Goal: Task Accomplishment & Management: Use online tool/utility

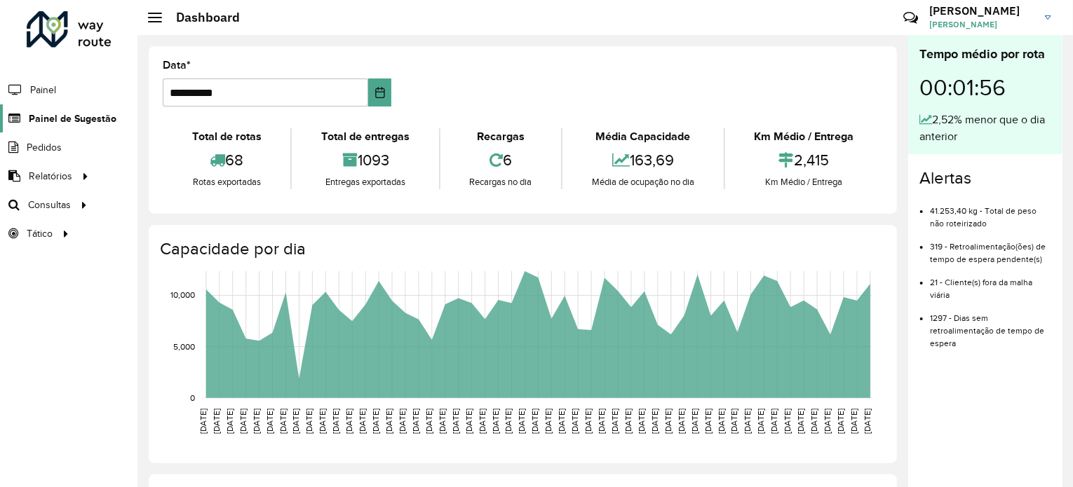
click at [83, 121] on span "Painel de Sugestão" at bounding box center [73, 118] width 88 height 15
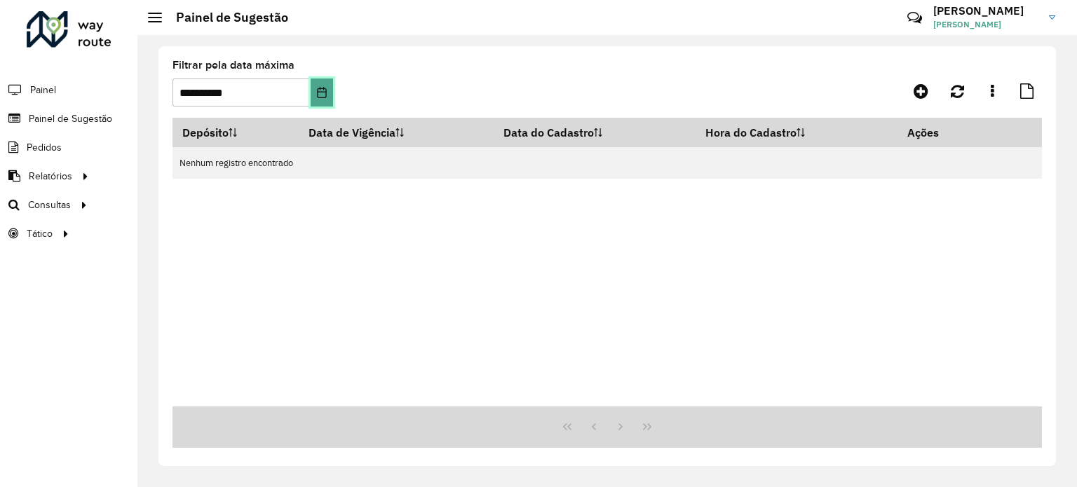
click at [318, 90] on icon "Choose Date" at bounding box center [321, 92] width 11 height 11
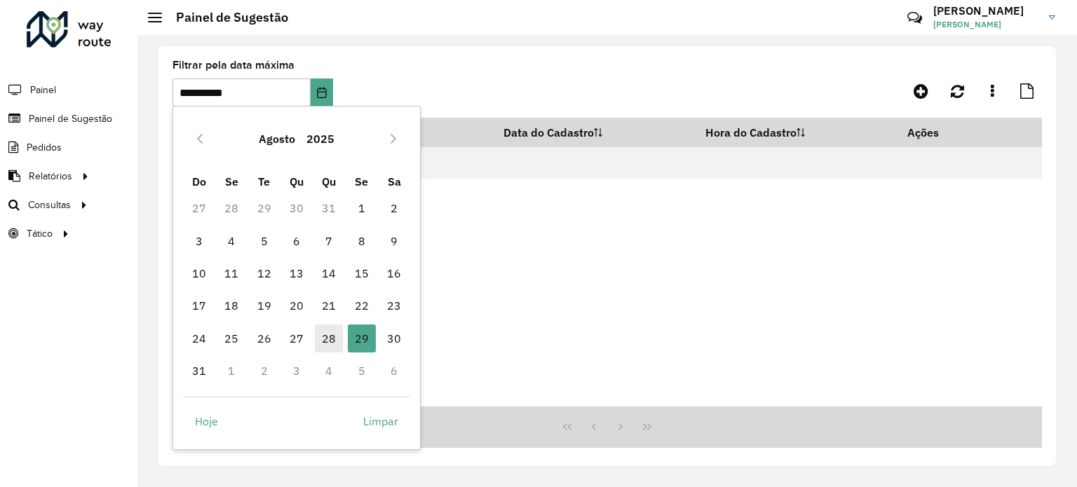
click at [334, 339] on span "28" at bounding box center [329, 339] width 28 height 28
type input "**********"
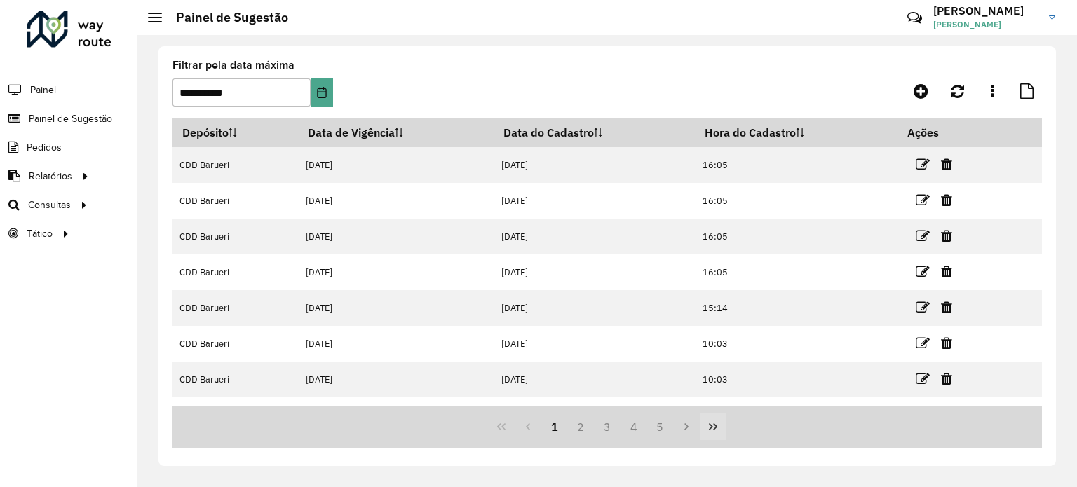
click at [711, 429] on icon "Last Page" at bounding box center [712, 426] width 11 height 11
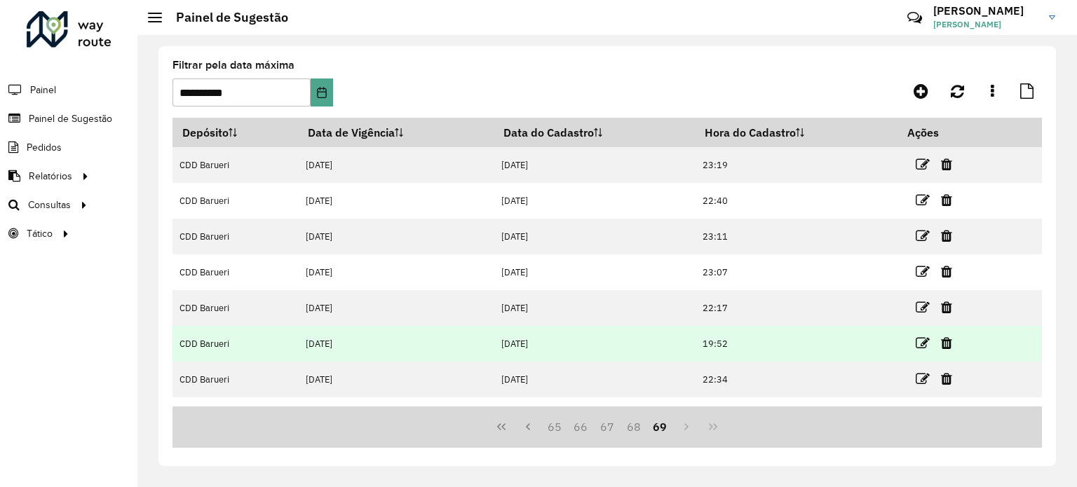
scroll to position [60, 0]
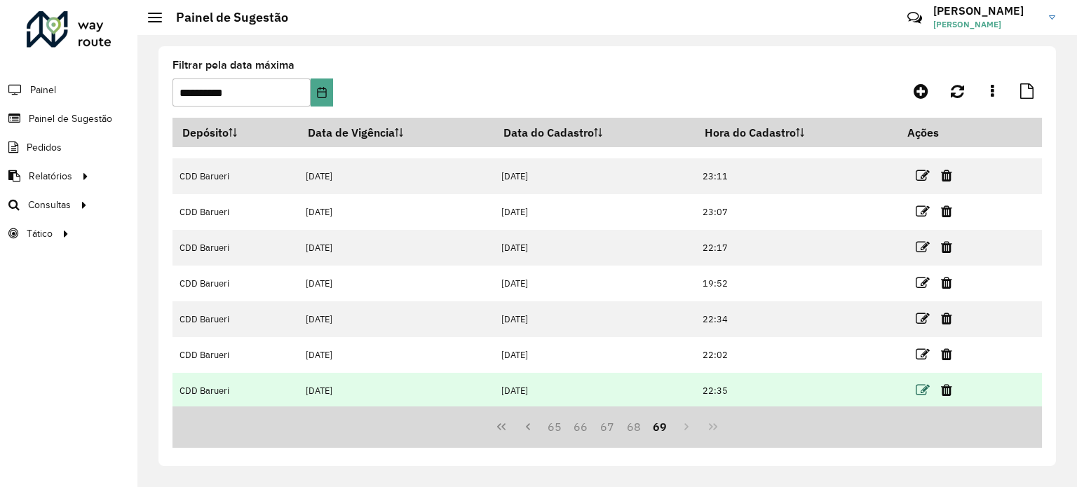
click at [927, 390] on icon at bounding box center [922, 390] width 14 height 14
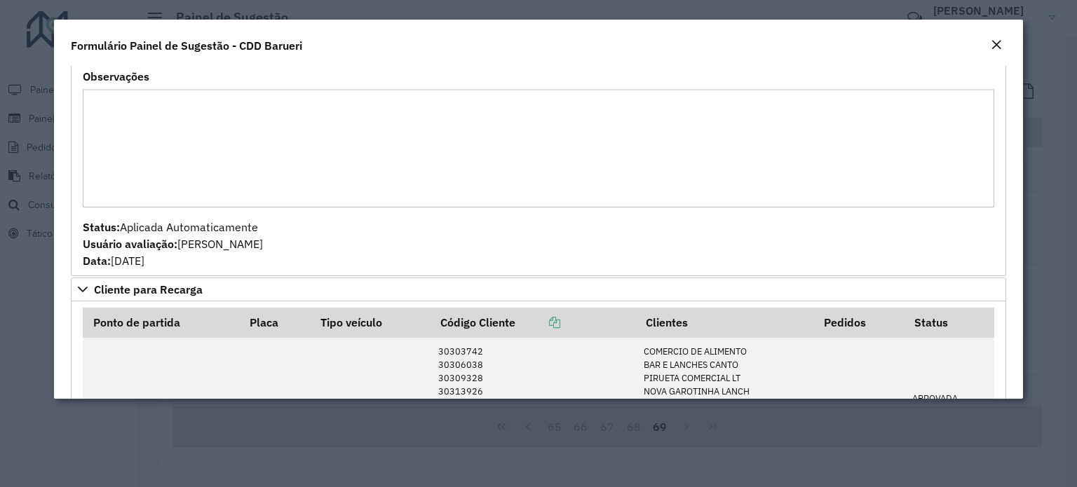
scroll to position [398, 0]
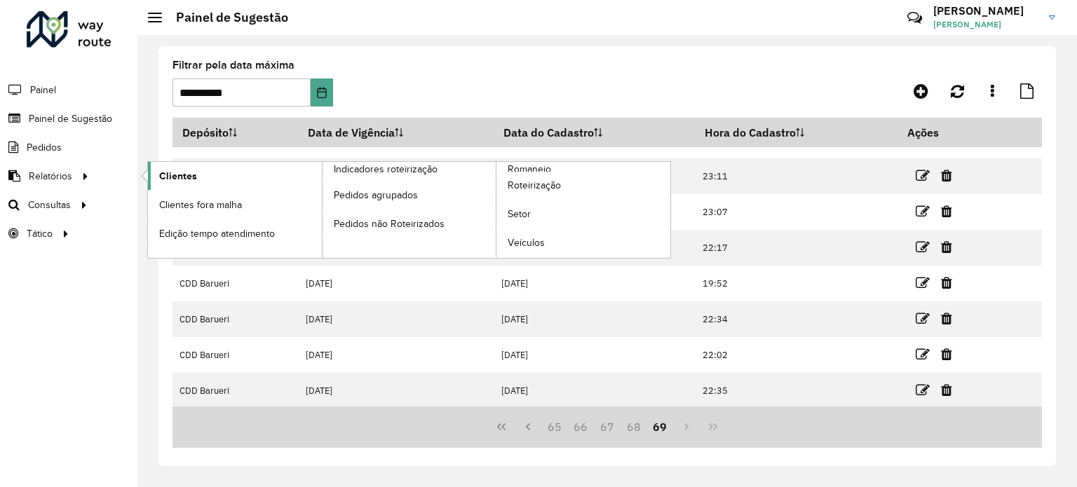
click at [178, 177] on span "Clientes" at bounding box center [178, 176] width 38 height 15
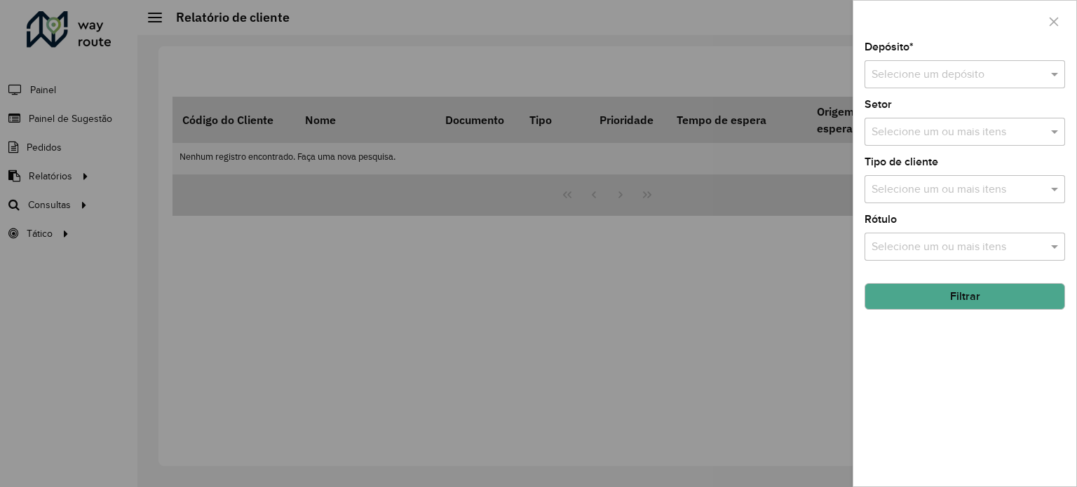
click at [977, 69] on input "text" at bounding box center [950, 75] width 158 height 17
click at [959, 116] on div "CDD Barueri" at bounding box center [964, 115] width 199 height 24
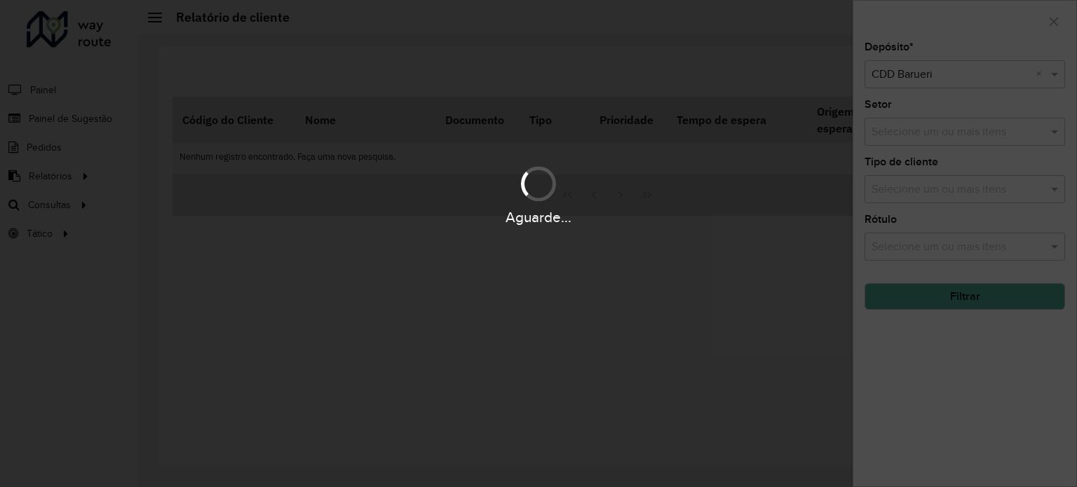
click at [954, 123] on div "Aguarde..." at bounding box center [538, 243] width 1077 height 487
click at [948, 131] on div "Aguarde..." at bounding box center [538, 243] width 1077 height 487
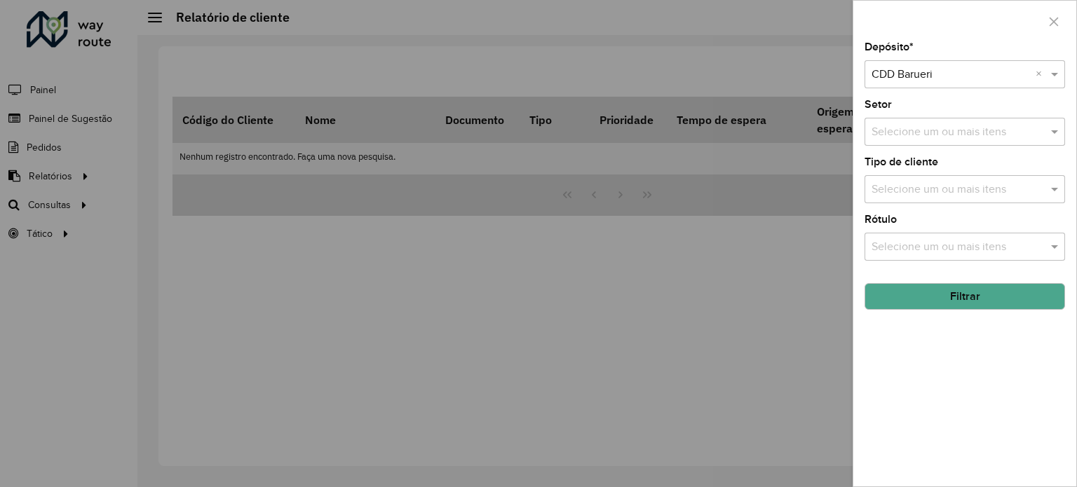
click at [948, 131] on input "text" at bounding box center [957, 132] width 179 height 17
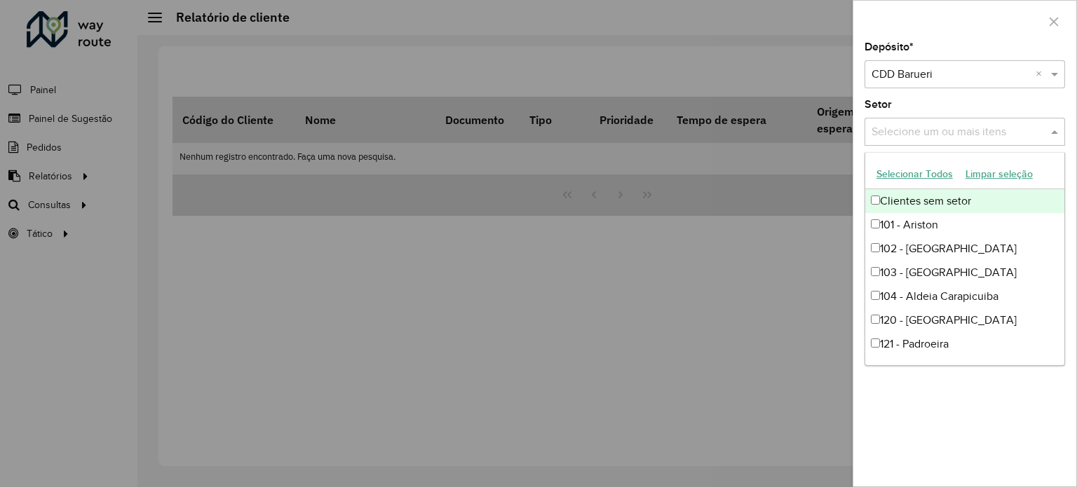
click at [942, 135] on input "text" at bounding box center [957, 132] width 179 height 17
click at [1065, 148] on div "Depósito * Selecione um depósito × CDD Barueri × Setor Selecione um ou mais ite…" at bounding box center [964, 264] width 223 height 444
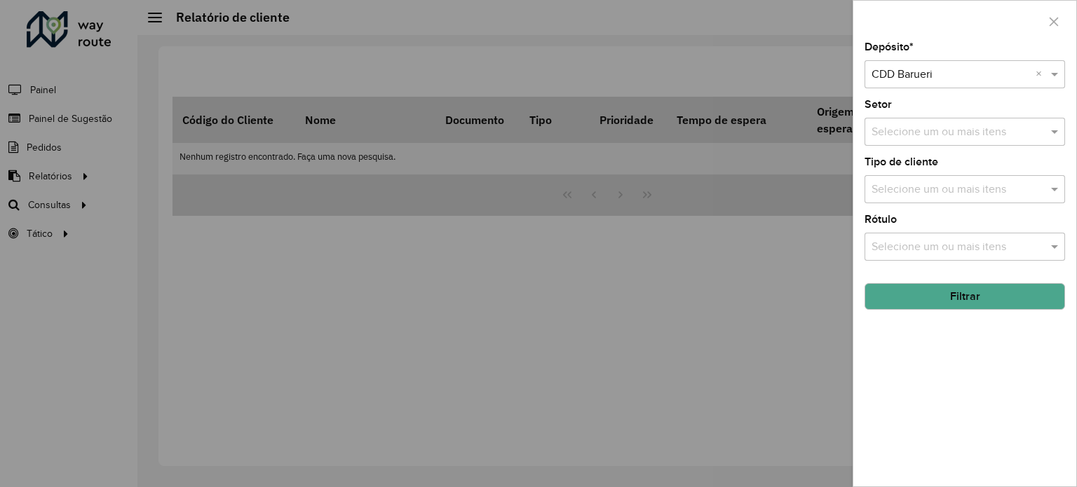
click at [990, 182] on input "text" at bounding box center [957, 190] width 179 height 17
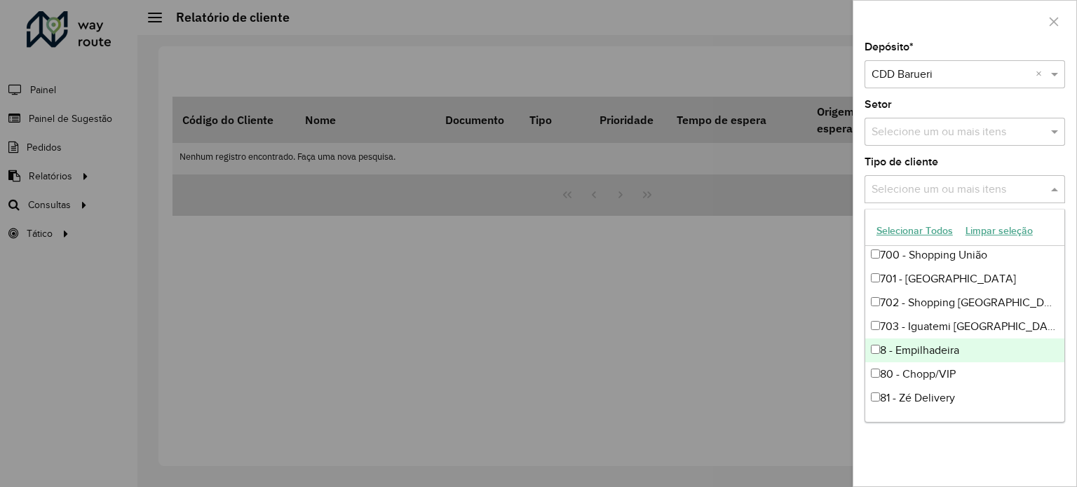
scroll to position [285, 0]
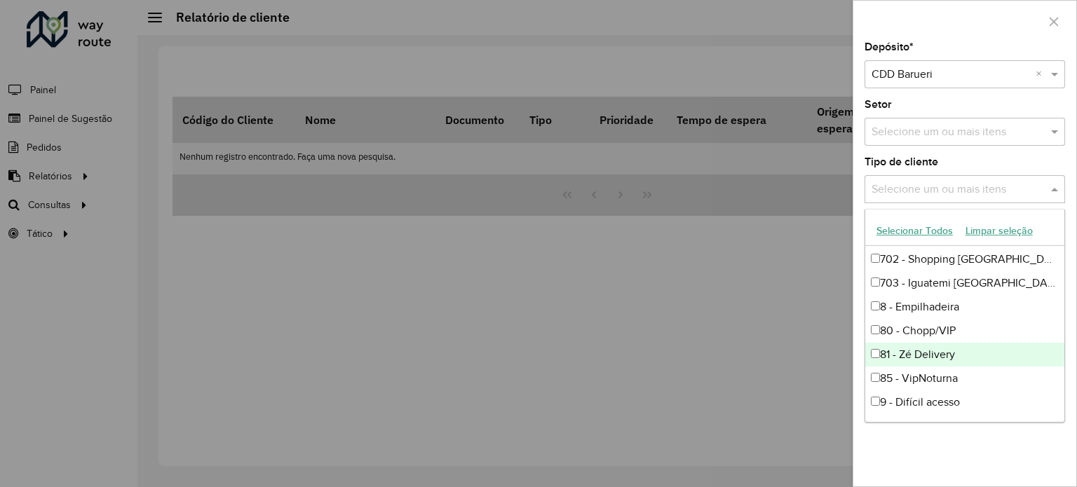
click at [869, 353] on div "81 - Zé Delivery" at bounding box center [964, 355] width 199 height 24
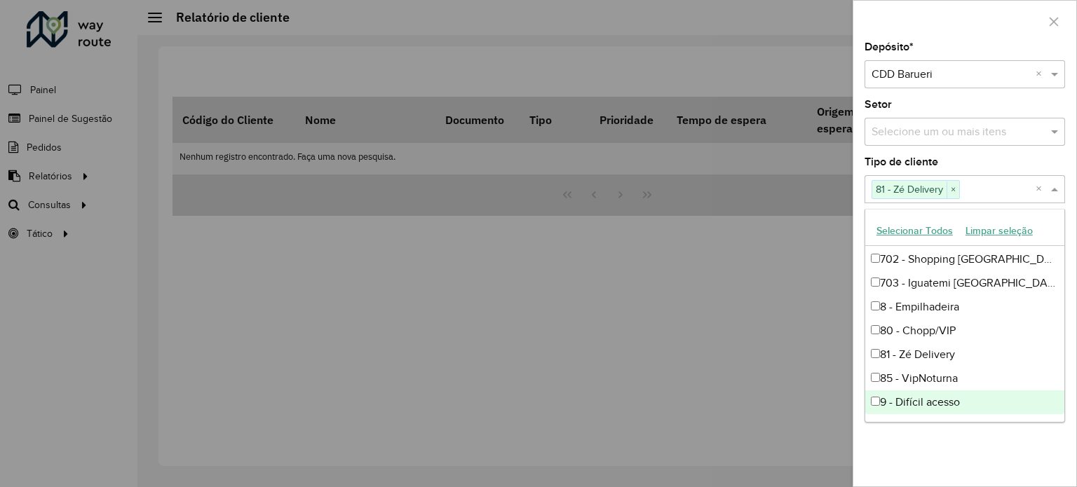
click at [939, 454] on div "Depósito * Selecione um depósito × CDD Barueri × Setor Selecione um ou mais ite…" at bounding box center [964, 264] width 223 height 444
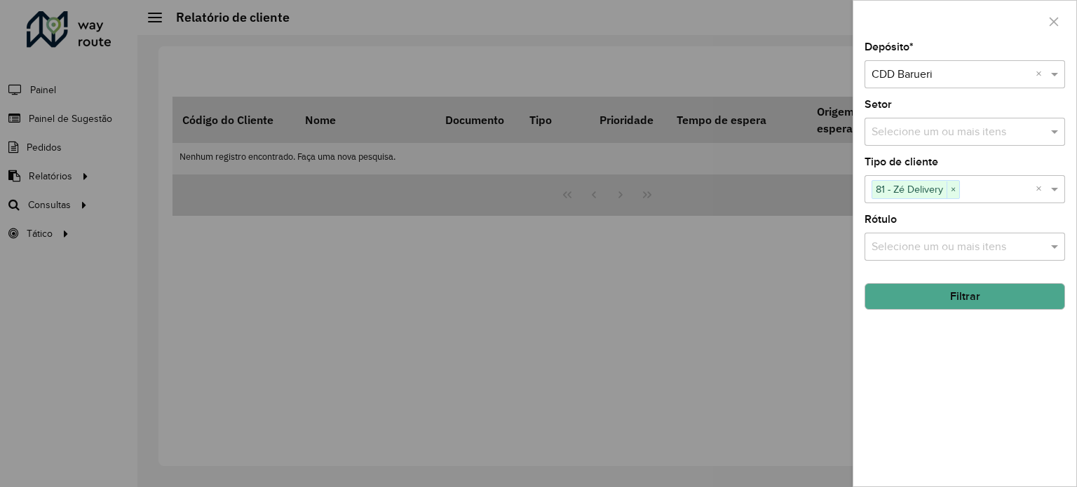
click at [958, 248] on input "text" at bounding box center [957, 247] width 179 height 17
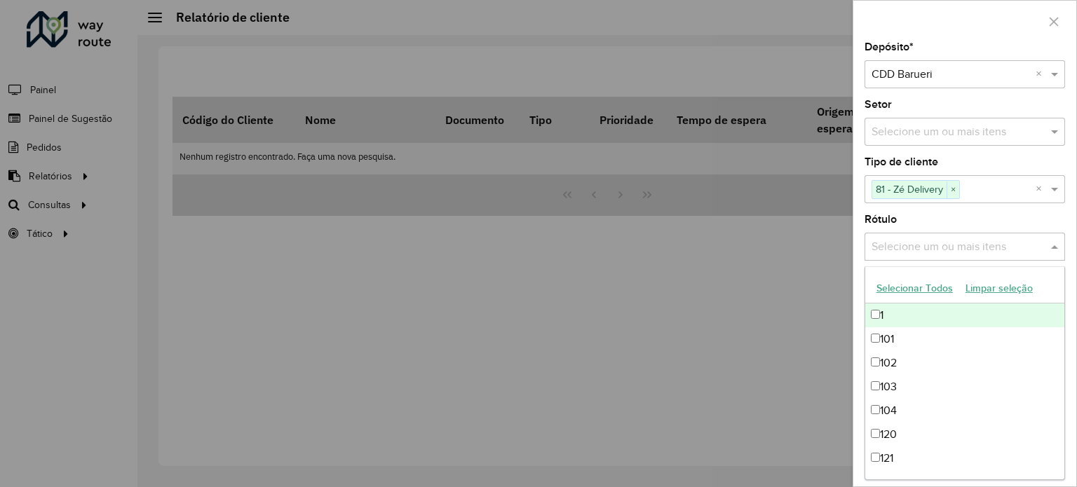
click at [958, 248] on input "text" at bounding box center [957, 247] width 179 height 17
click at [969, 218] on div "Rótulo Selecione um ou mais itens" at bounding box center [964, 238] width 200 height 46
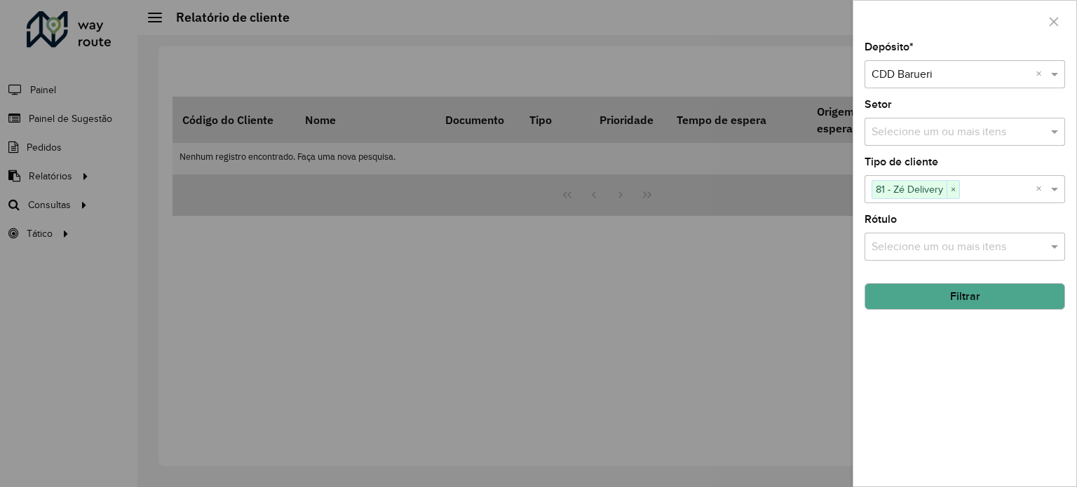
click at [951, 297] on button "Filtrar" at bounding box center [964, 296] width 200 height 27
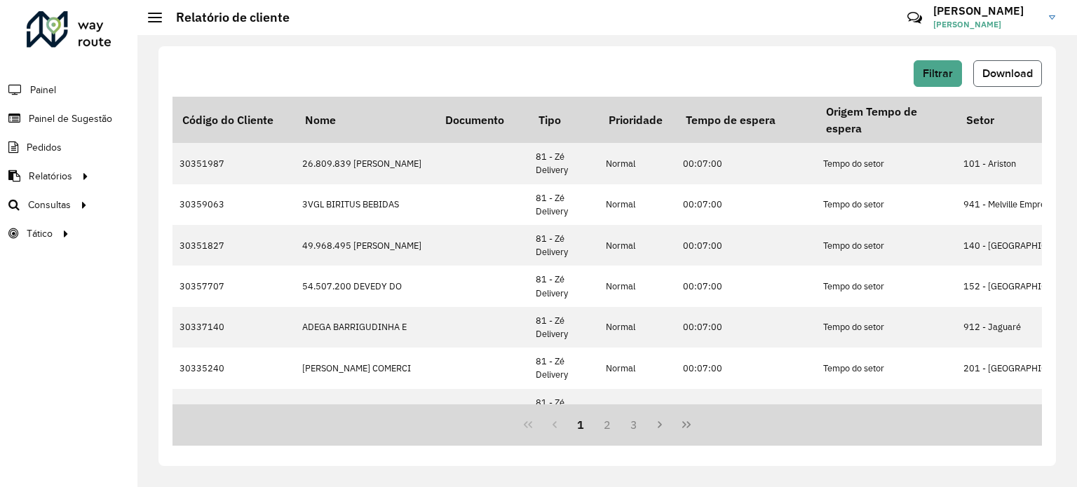
click at [998, 69] on span "Download" at bounding box center [1007, 73] width 50 height 12
